Goal: Find specific page/section: Find specific page/section

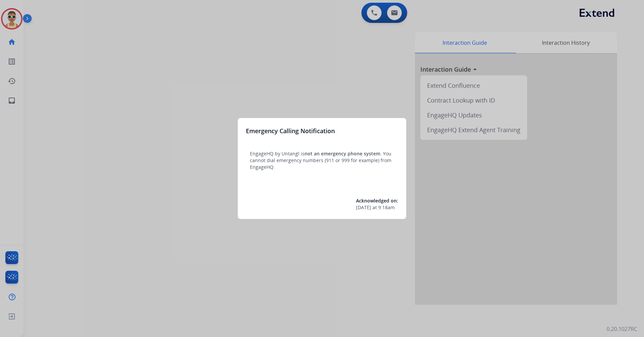
click at [325, 213] on div "Emergency Calling Notification EngageHQ by Untangl is not an emergency phone sy…" at bounding box center [322, 168] width 168 height 101
click at [345, 246] on div at bounding box center [322, 168] width 644 height 337
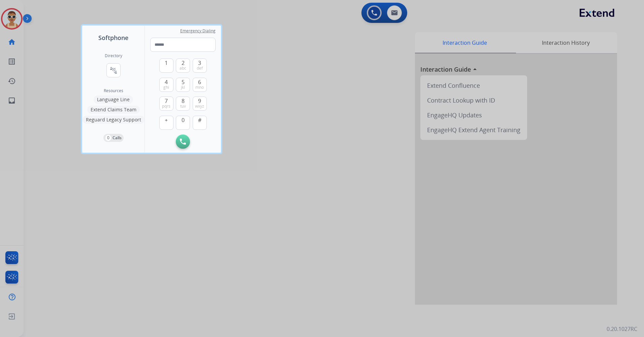
click at [313, 264] on div at bounding box center [322, 168] width 644 height 337
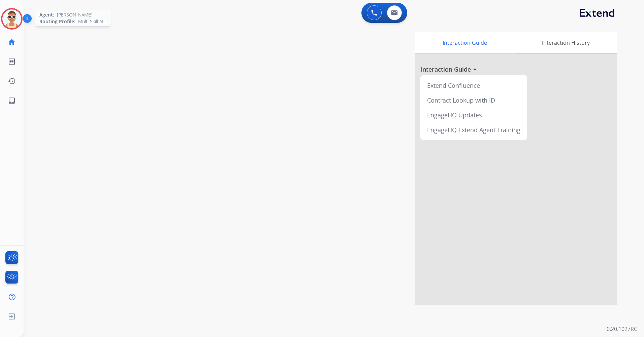
click at [10, 17] on img at bounding box center [11, 18] width 19 height 19
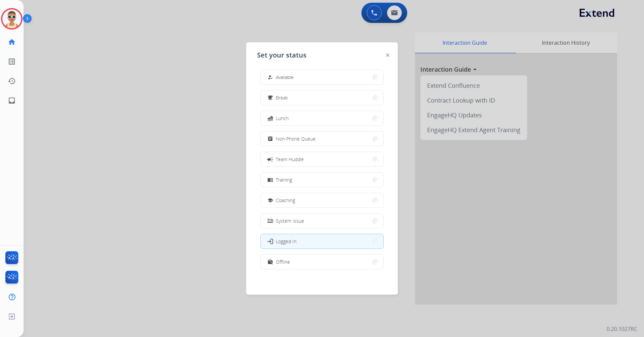
scroll to position [2, 0]
click at [326, 267] on button "work_off Offline" at bounding box center [322, 262] width 123 height 14
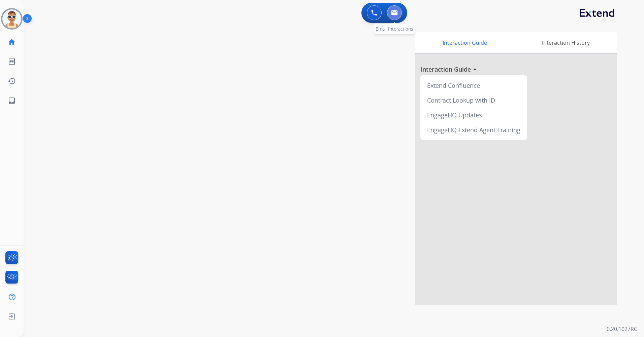
click at [392, 14] on img at bounding box center [394, 12] width 7 height 5
select select "**********"
